Goal: Task Accomplishment & Management: Manage account settings

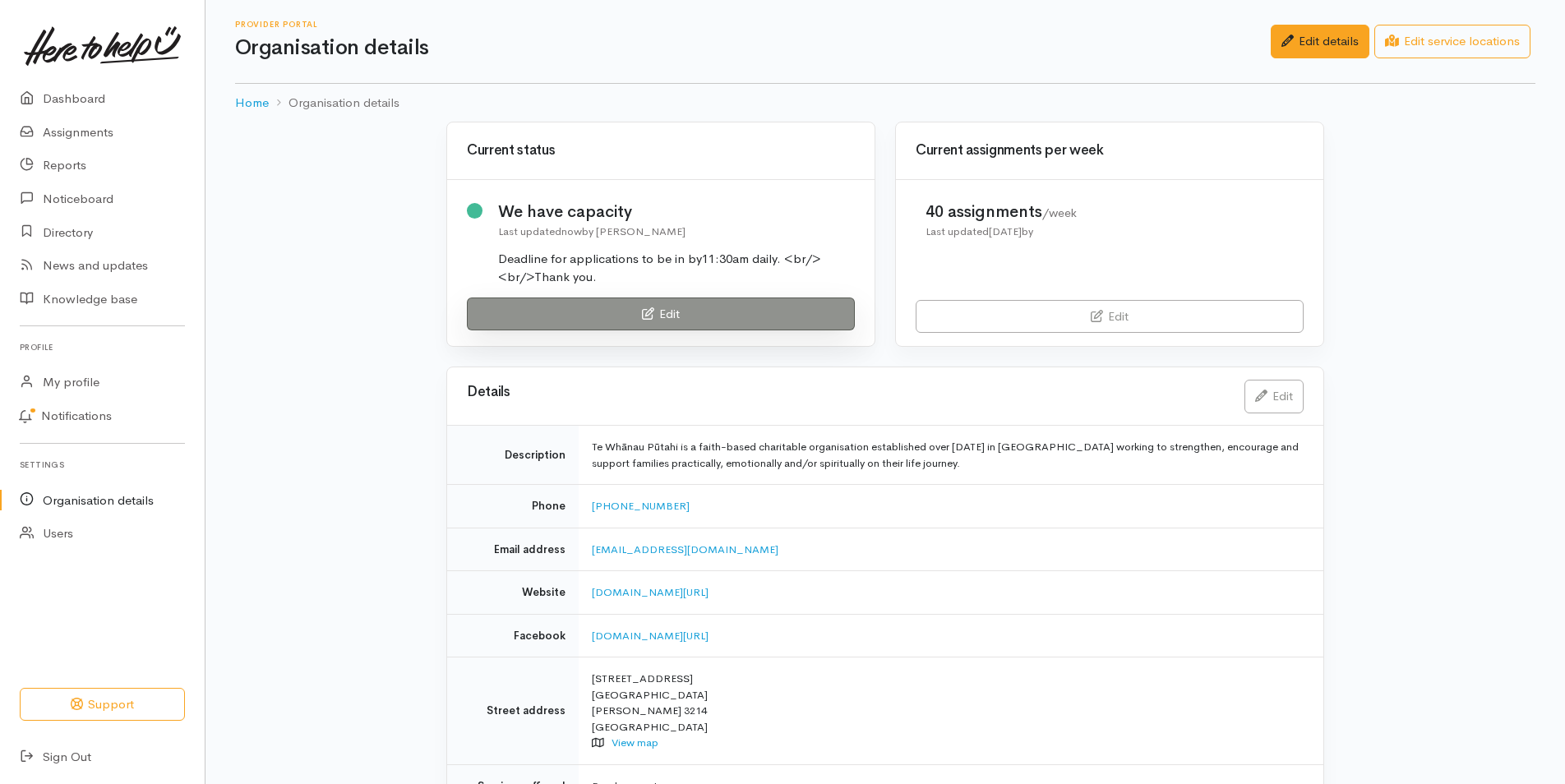
click at [597, 311] on link "Edit" at bounding box center [660, 315] width 388 height 34
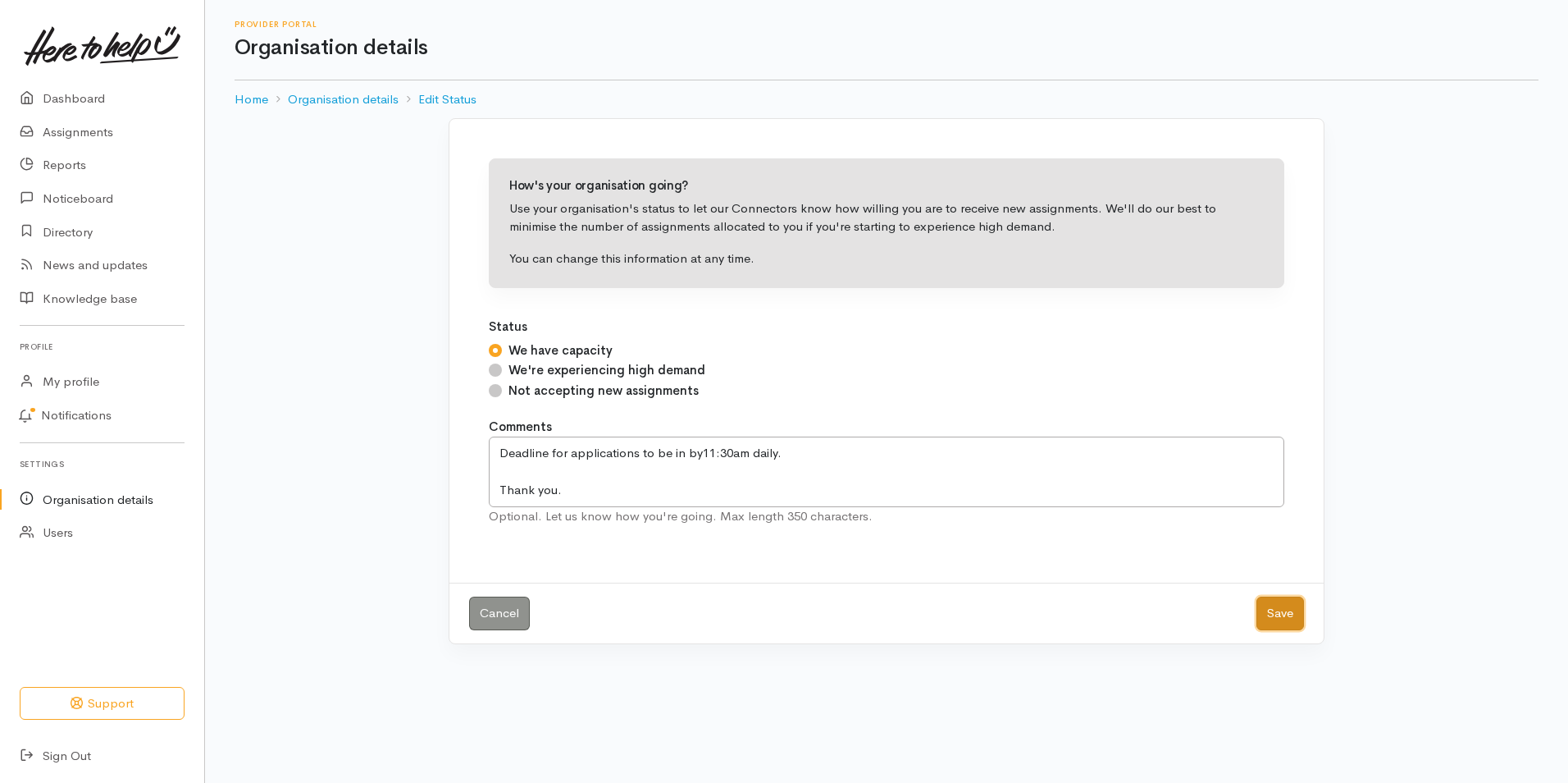
click at [1296, 614] on button "Save" at bounding box center [1280, 613] width 48 height 34
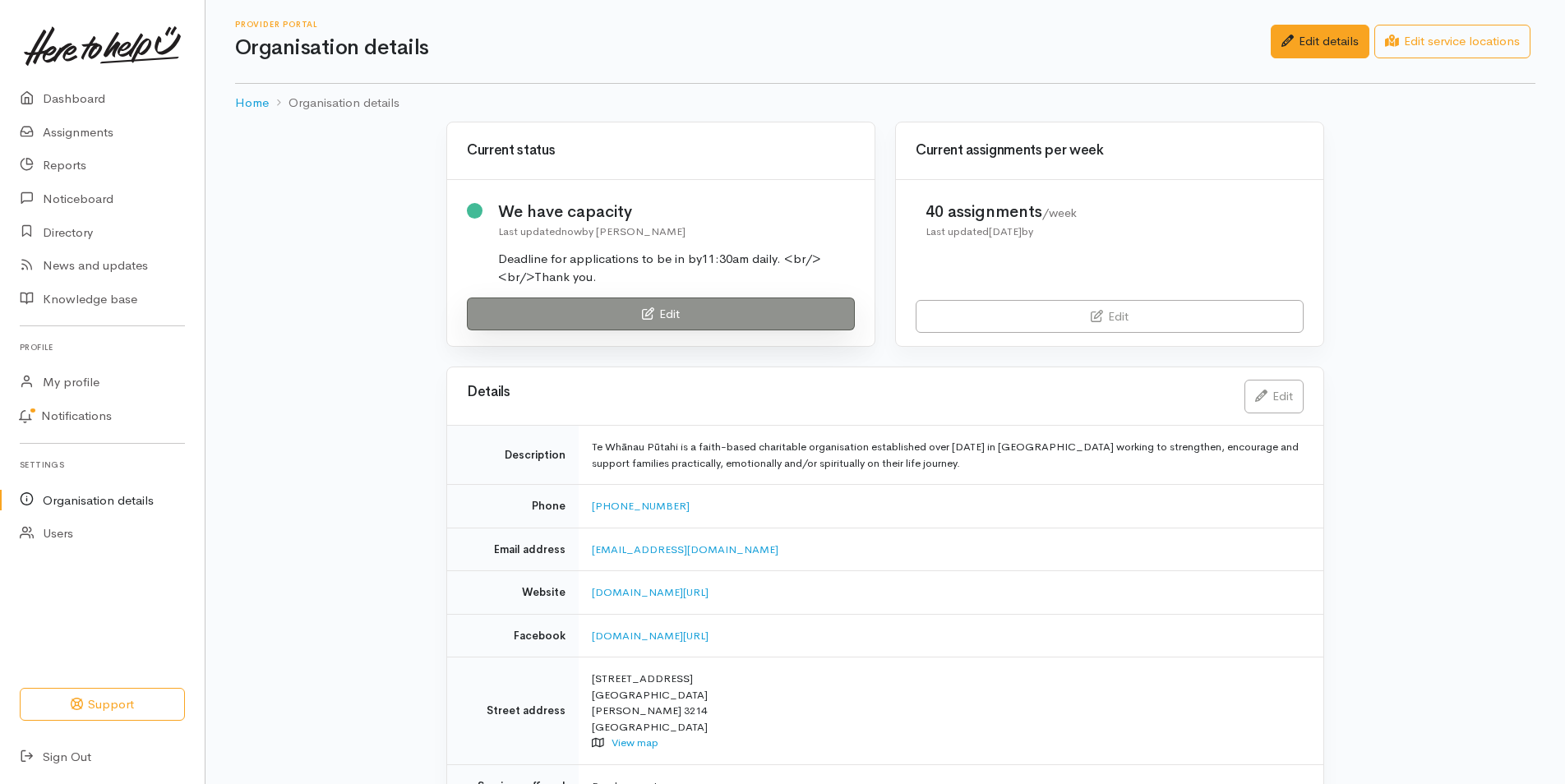
click at [661, 307] on link "Edit" at bounding box center [660, 315] width 388 height 34
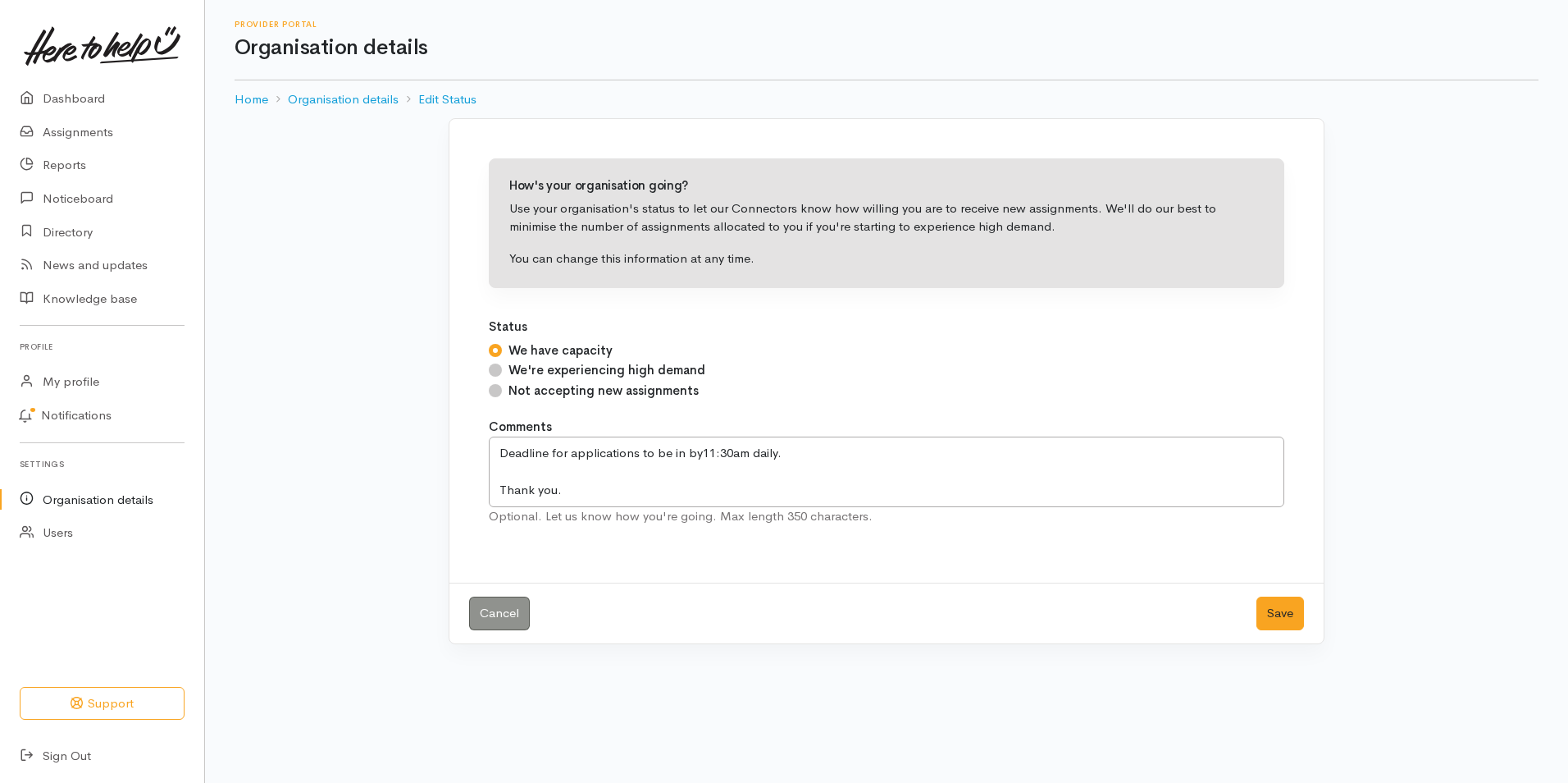
click at [492, 389] on input "Not accepting new assignments" at bounding box center [496, 391] width 13 height 13
radio input "true"
click at [1275, 621] on button "Save" at bounding box center [1280, 613] width 48 height 34
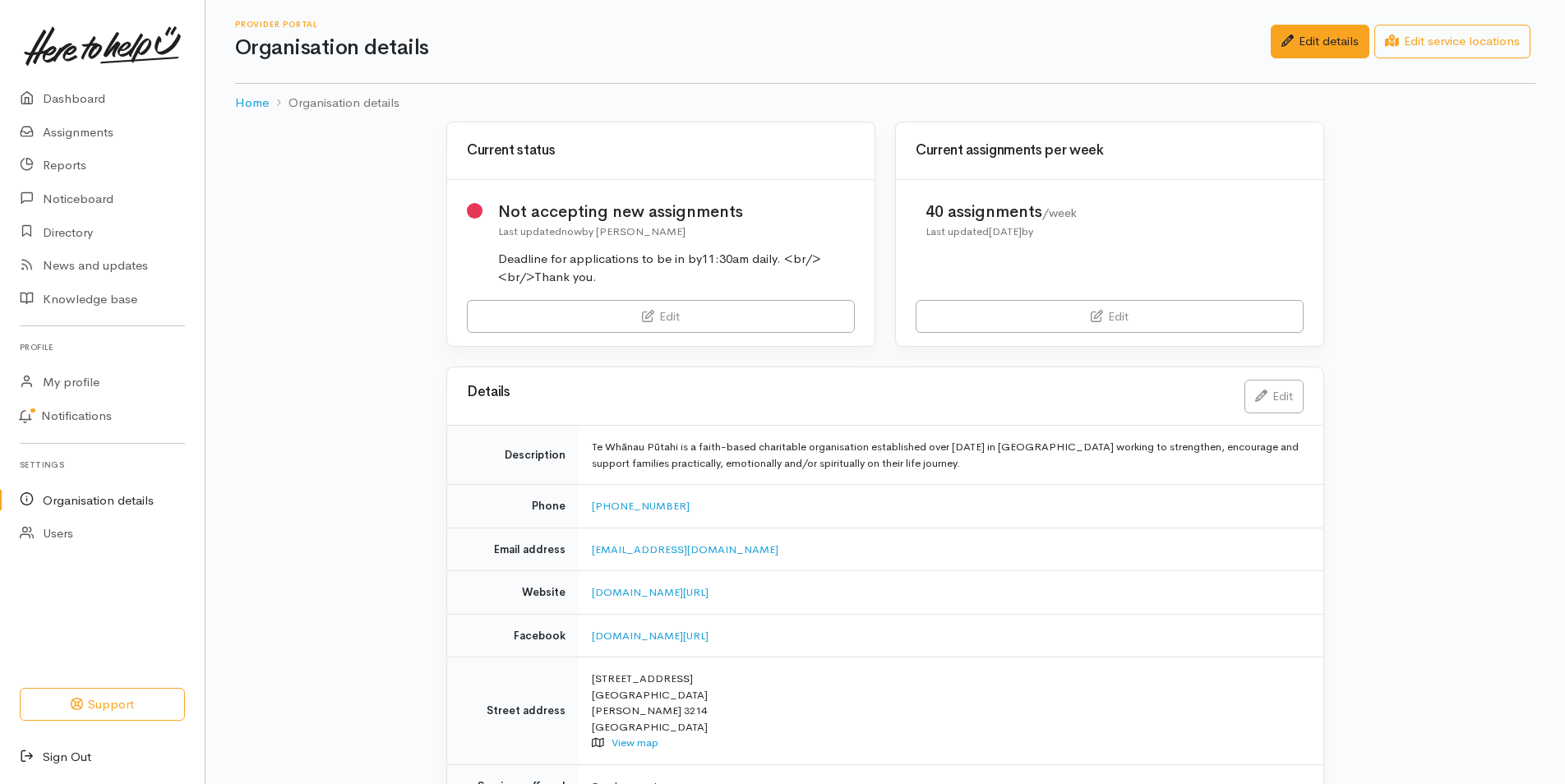
click at [54, 756] on link "Sign Out" at bounding box center [102, 757] width 205 height 34
